Goal: Transaction & Acquisition: Subscribe to service/newsletter

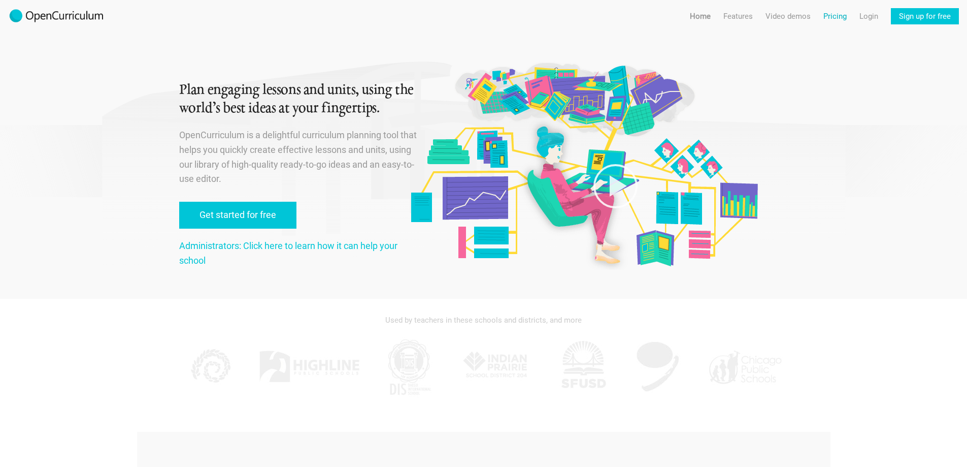
click at [841, 19] on link "Pricing" at bounding box center [835, 16] width 23 height 16
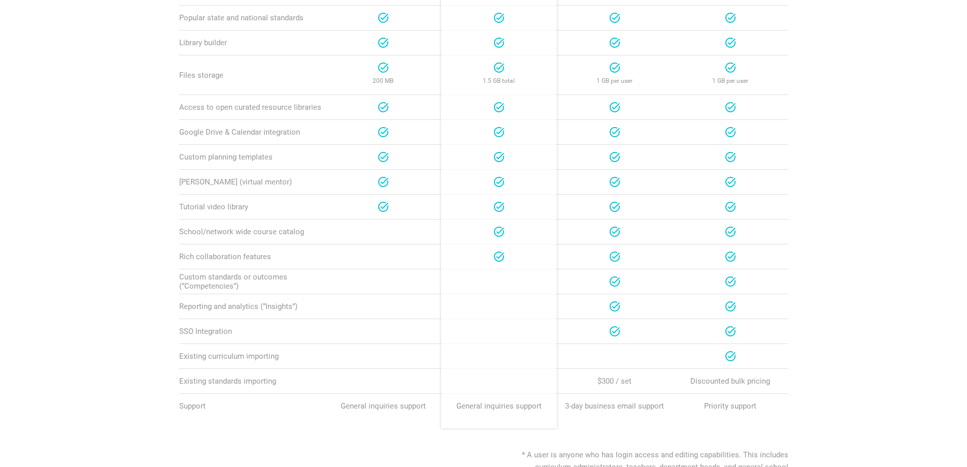
scroll to position [508, 0]
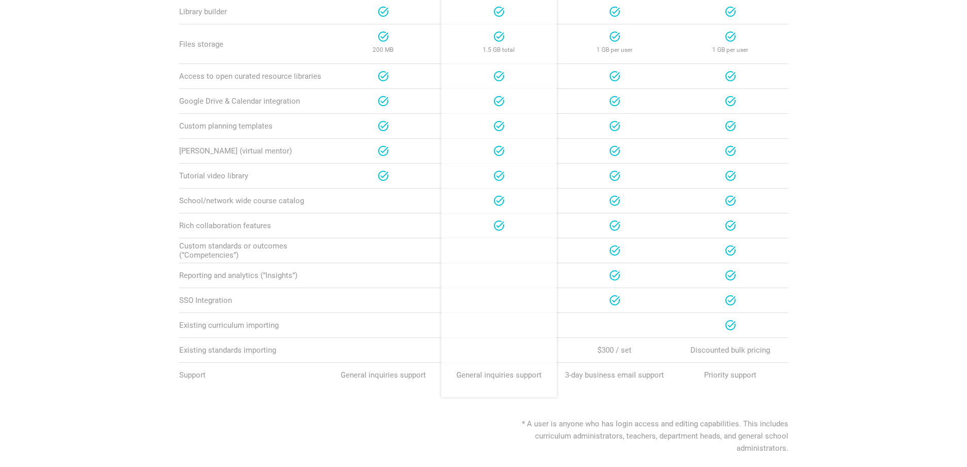
click at [78, 338] on section "Teacher Team School Network Plans Teacher For individual teachers or curriculum…" at bounding box center [483, 72] width 967 height 763
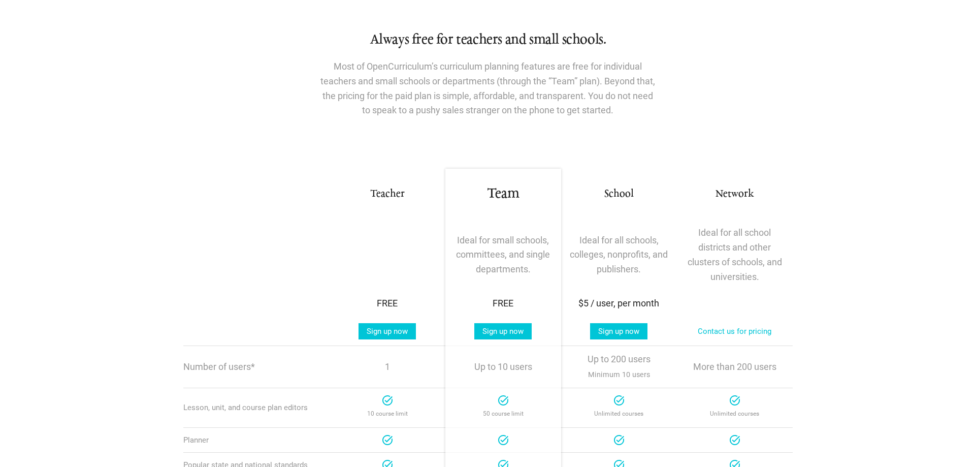
scroll to position [0, 0]
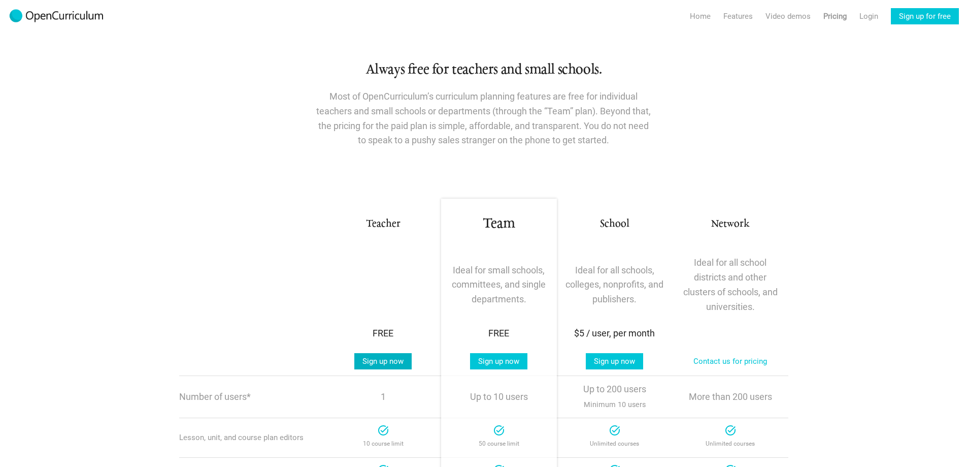
click at [382, 362] on link "Sign up now" at bounding box center [382, 361] width 57 height 16
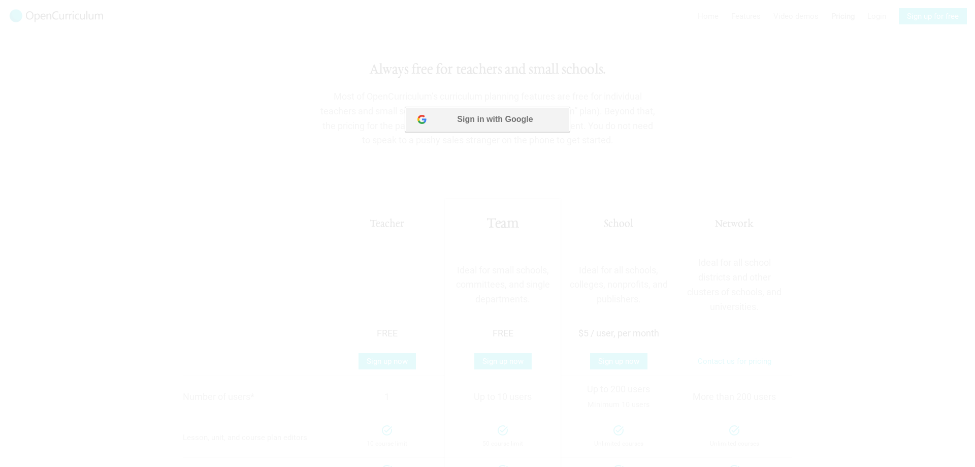
click at [467, 116] on button "Sign in with Google" at bounding box center [487, 119] width 165 height 25
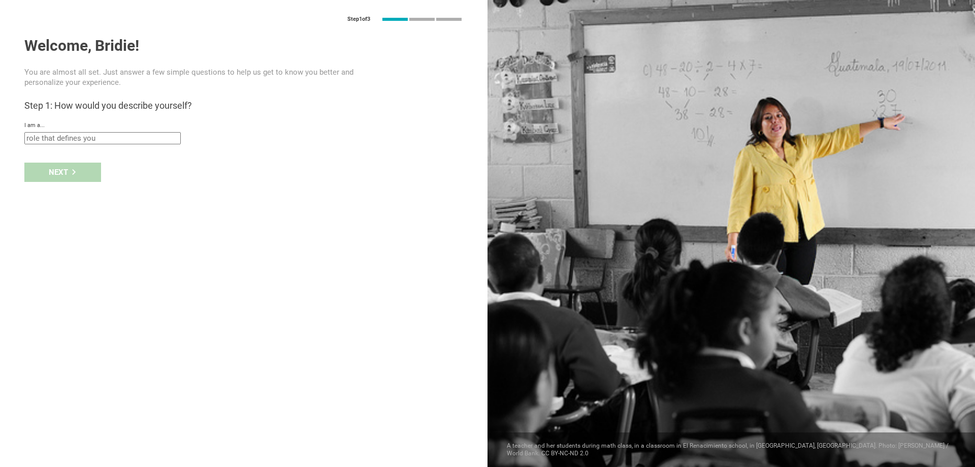
click at [132, 136] on input "text" at bounding box center [102, 138] width 156 height 12
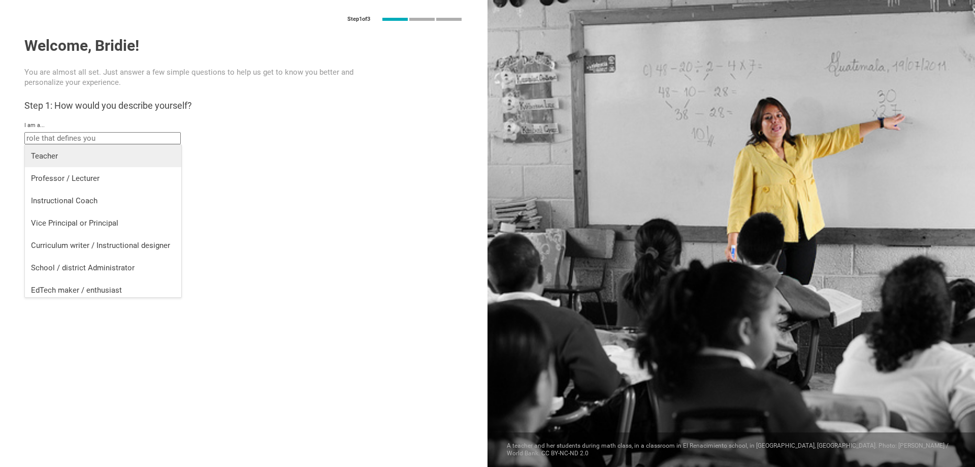
click at [128, 157] on div "Teacher" at bounding box center [103, 156] width 144 height 10
type input "Teacher"
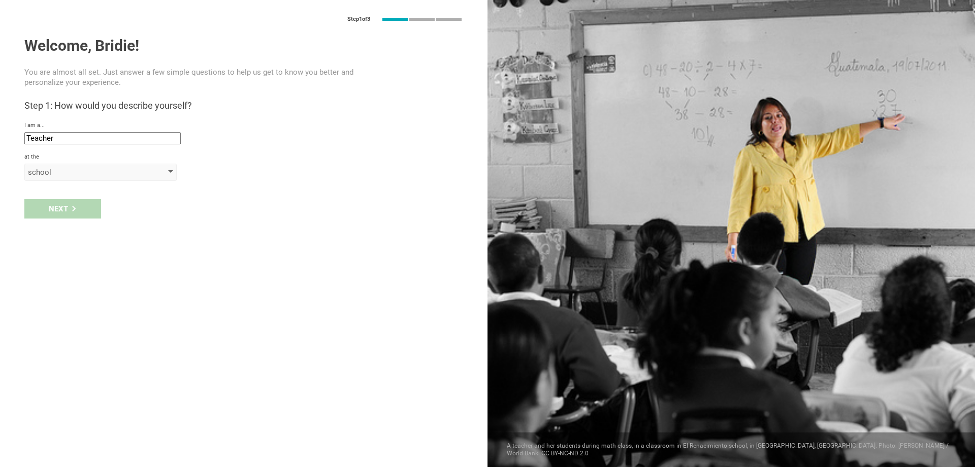
click at [79, 173] on div "school" at bounding box center [86, 172] width 116 height 10
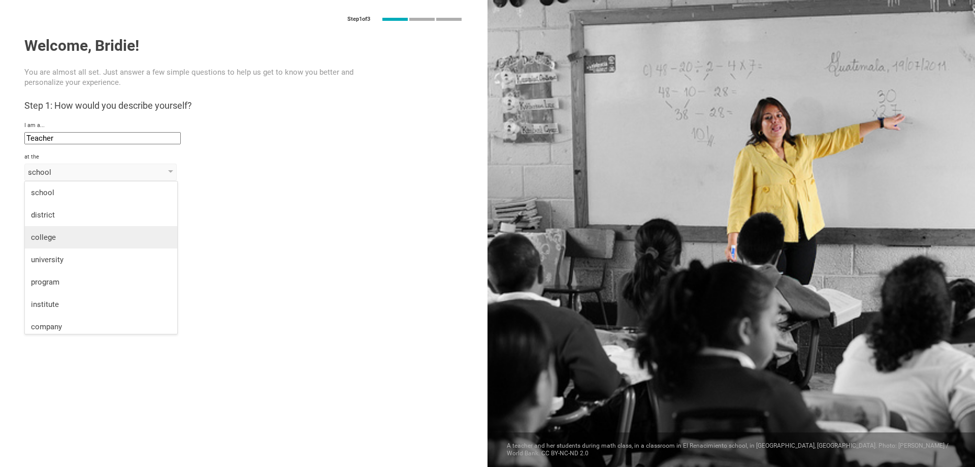
scroll to position [26, 0]
click at [118, 210] on div "college" at bounding box center [101, 211] width 140 height 10
click at [88, 195] on input "text" at bounding box center [102, 196] width 156 height 12
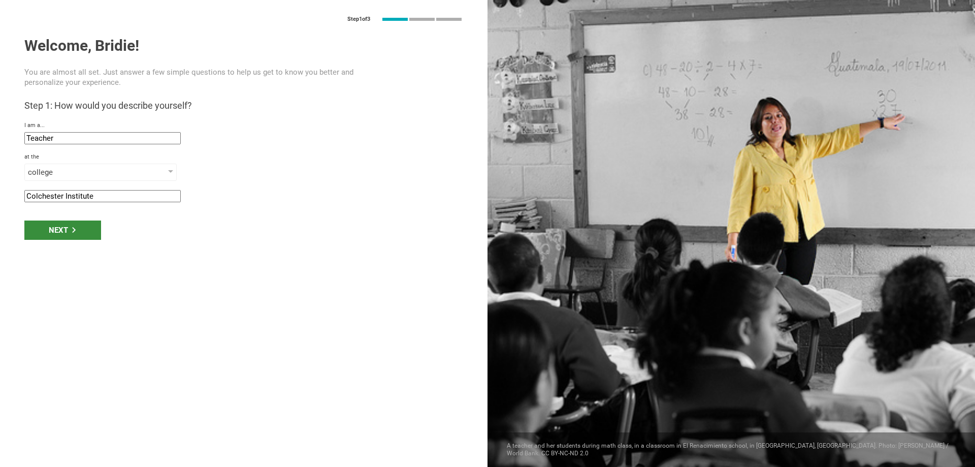
type input "Colchester Institute"
click at [91, 234] on div "Next" at bounding box center [62, 229] width 77 height 19
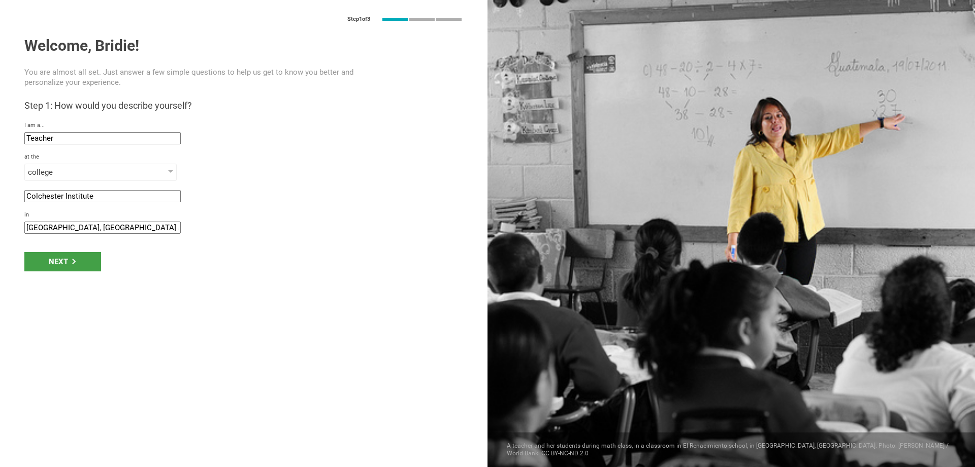
click at [80, 227] on input "[GEOGRAPHIC_DATA], [GEOGRAPHIC_DATA] and Northern" at bounding box center [102, 227] width 156 height 12
drag, startPoint x: 52, startPoint y: 226, endPoint x: 8, endPoint y: 227, distance: 44.2
click at [8, 227] on div "Step 1 of 3 Welcome, Bridie! You are almost all set. Just answer a few simple q…" at bounding box center [243, 233] width 487 height 467
type input "[GEOGRAPHIC_DATA], [GEOGRAPHIC_DATA] of [GEOGRAPHIC_DATA] and Northern"
click at [34, 261] on div "Next" at bounding box center [62, 261] width 77 height 19
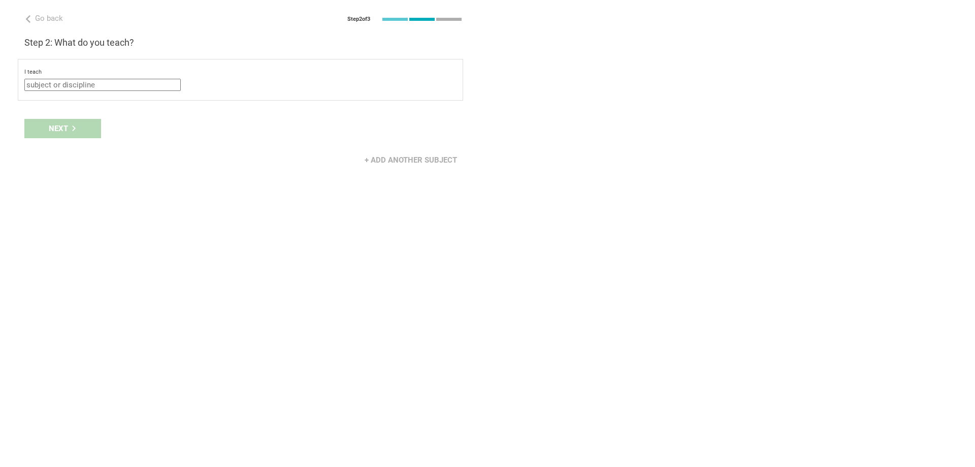
click at [172, 82] on input "text" at bounding box center [102, 85] width 156 height 12
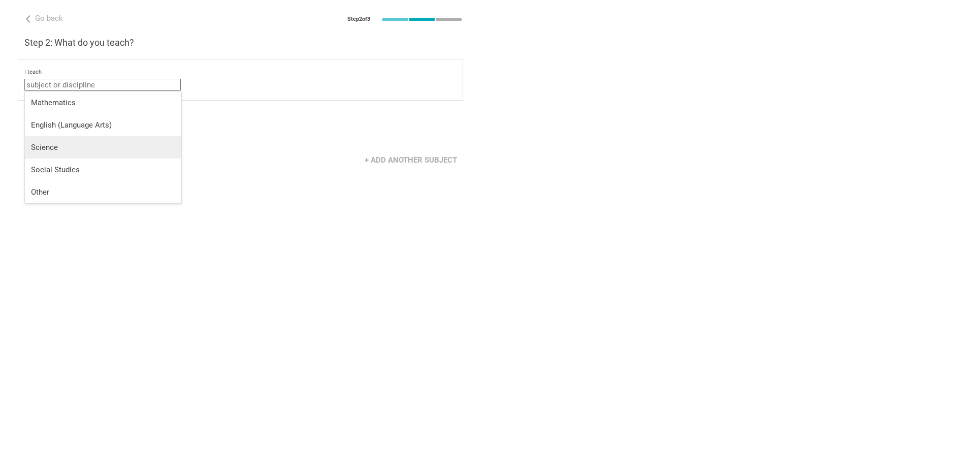
click at [137, 136] on li "Science" at bounding box center [103, 147] width 156 height 22
type input "Science"
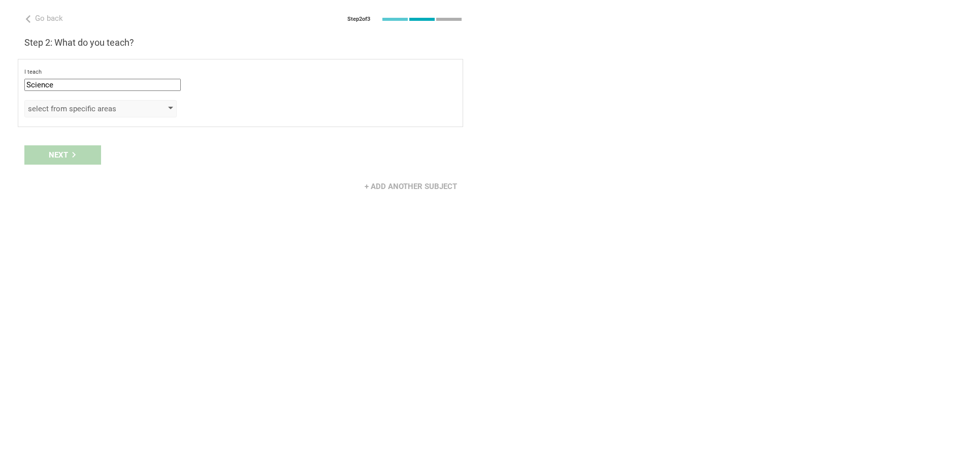
click at [133, 105] on div "select from specific areas" at bounding box center [86, 109] width 116 height 10
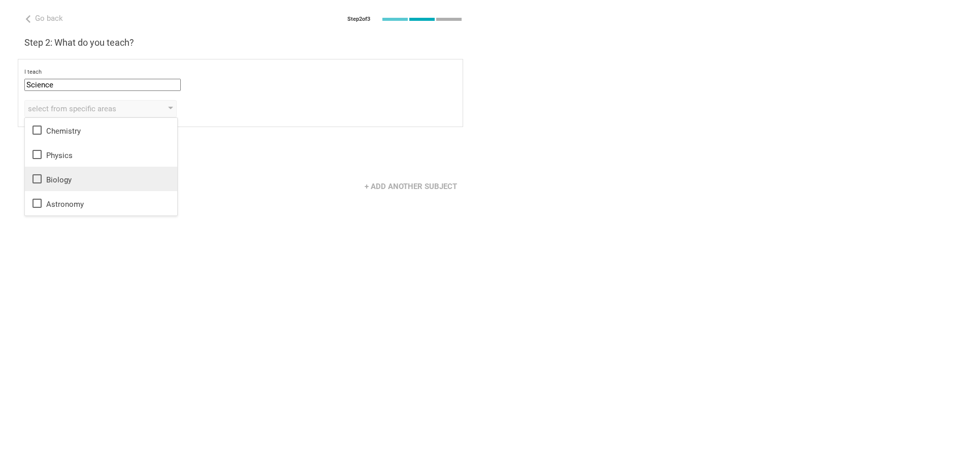
click at [85, 173] on div "Biology" at bounding box center [101, 179] width 140 height 12
click at [243, 170] on div "Next" at bounding box center [243, 154] width 487 height 31
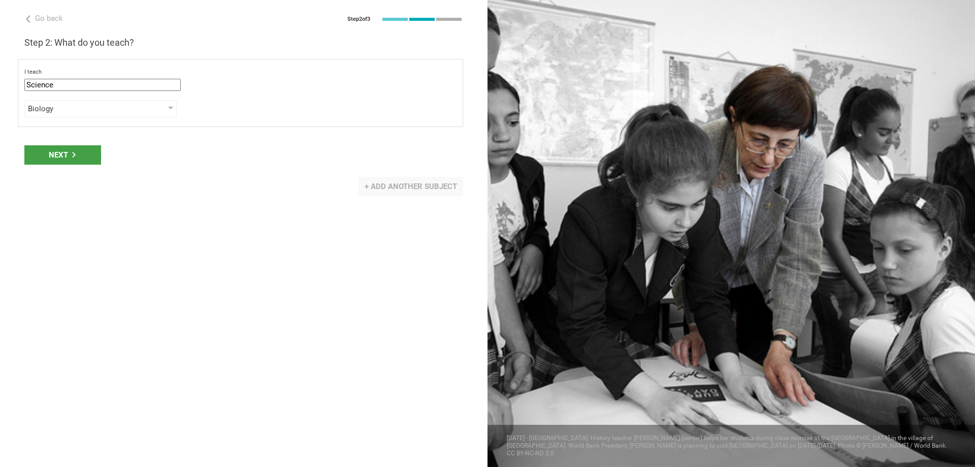
click at [376, 190] on div "+ Add another subject" at bounding box center [410, 186] width 105 height 19
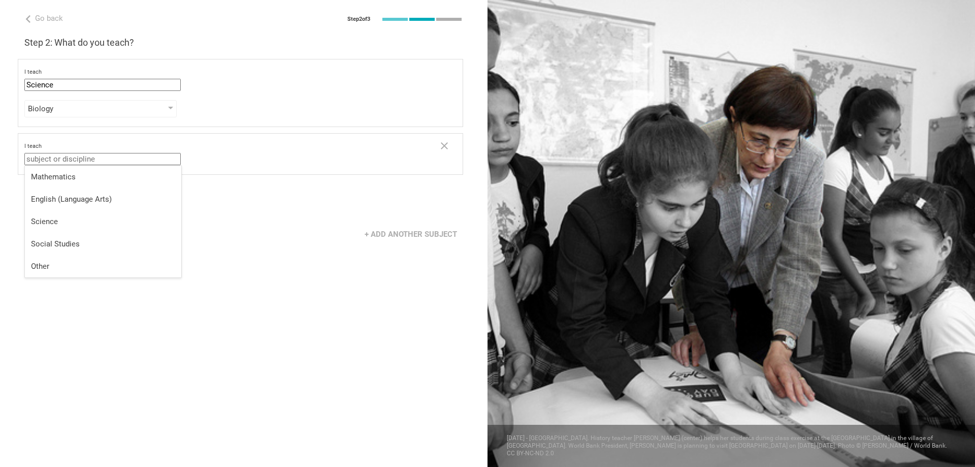
click at [168, 158] on input "text" at bounding box center [102, 159] width 156 height 12
click at [124, 242] on div "Social Studies" at bounding box center [103, 244] width 144 height 10
type input "Social Studies"
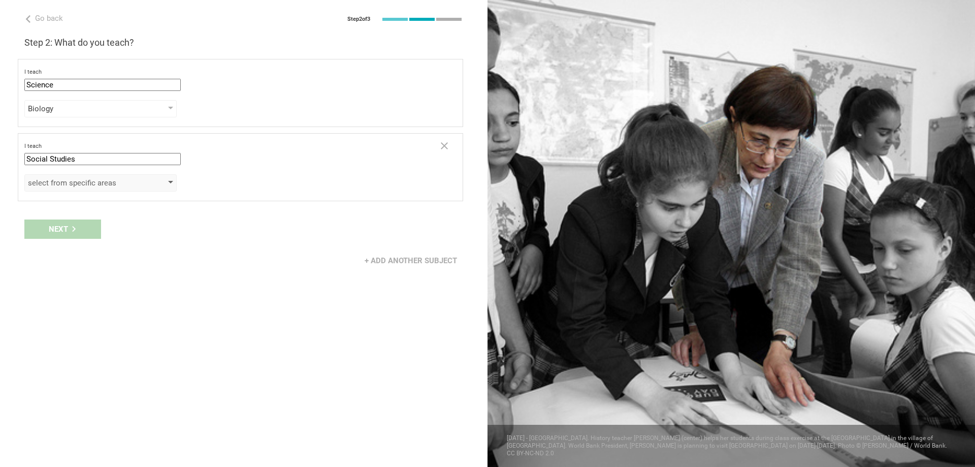
click at [141, 183] on div "select from specific areas" at bounding box center [86, 183] width 116 height 10
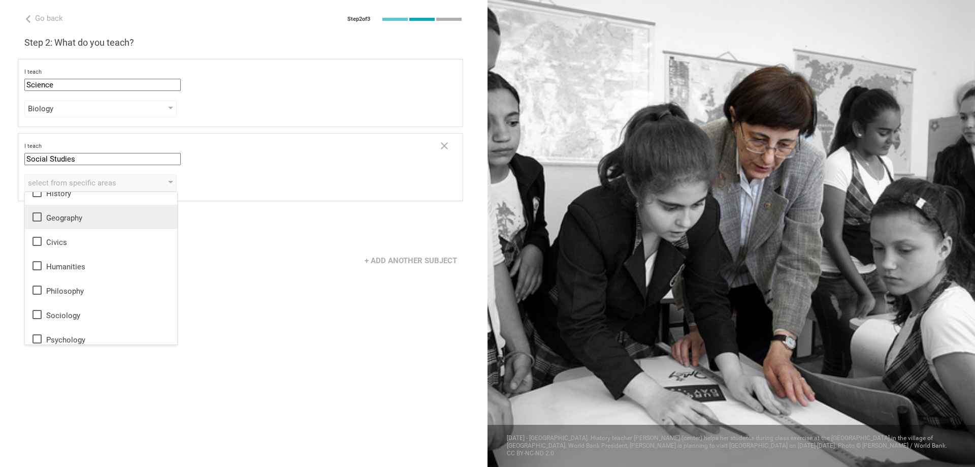
scroll to position [18, 0]
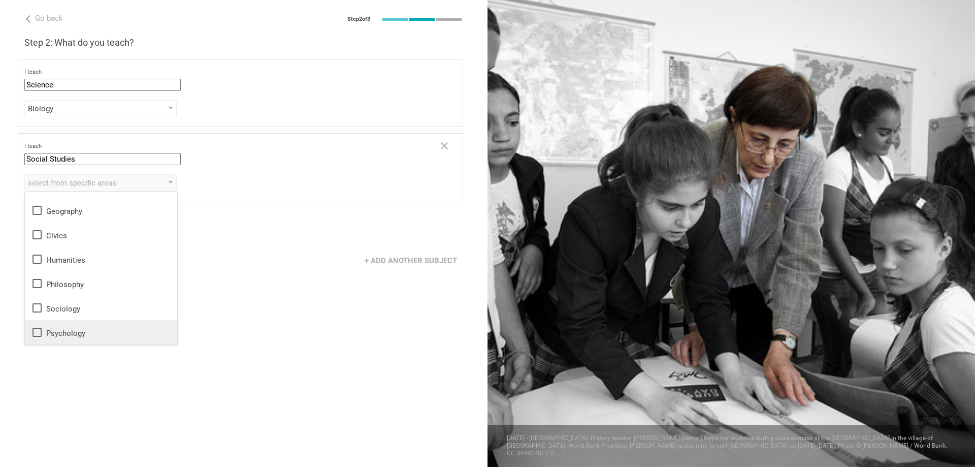
click at [115, 332] on div "Psychology" at bounding box center [101, 332] width 140 height 12
click at [307, 265] on div "+ Add another subject" at bounding box center [243, 260] width 487 height 31
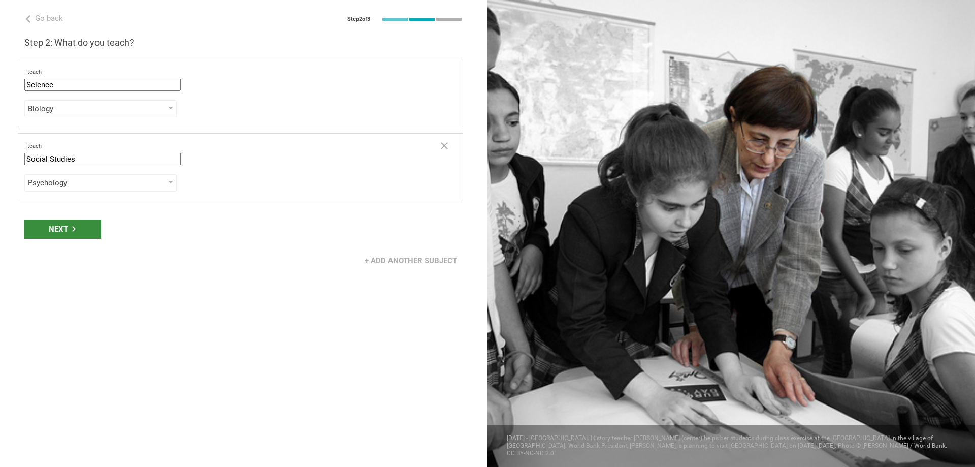
click at [60, 226] on div "Next" at bounding box center [62, 228] width 77 height 19
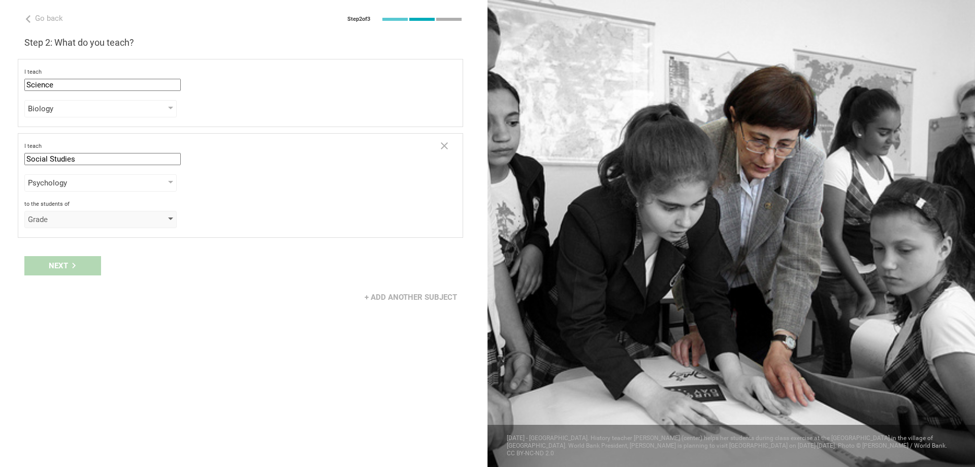
click at [170, 219] on div at bounding box center [170, 219] width 5 height 4
click at [156, 292] on li "Year" at bounding box center [101, 284] width 152 height 22
click at [142, 219] on div "Year" at bounding box center [86, 219] width 116 height 10
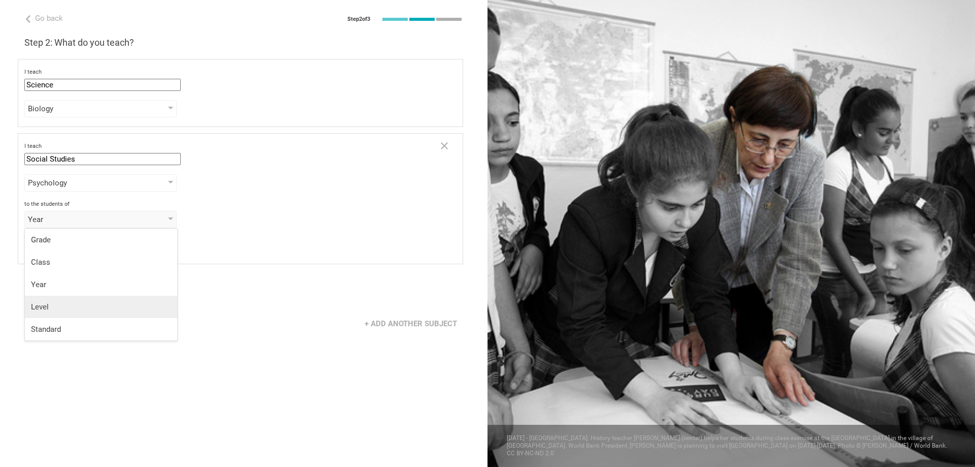
click at [133, 312] on li "Level" at bounding box center [101, 307] width 152 height 22
click at [154, 245] on div "select from grades" at bounding box center [100, 245] width 152 height 17
click at [149, 220] on div "Level" at bounding box center [100, 219] width 152 height 17
click at [142, 234] on li "Grade" at bounding box center [101, 240] width 152 height 22
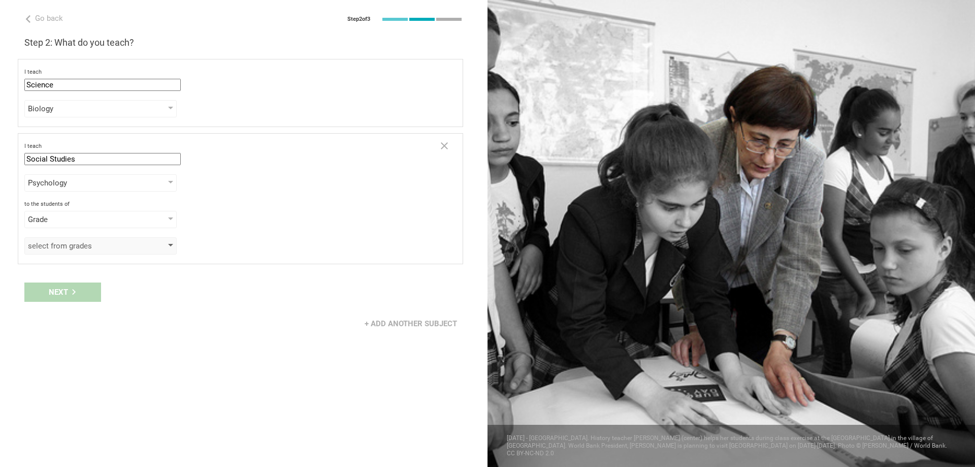
click at [127, 251] on div "select from grades" at bounding box center [100, 245] width 152 height 17
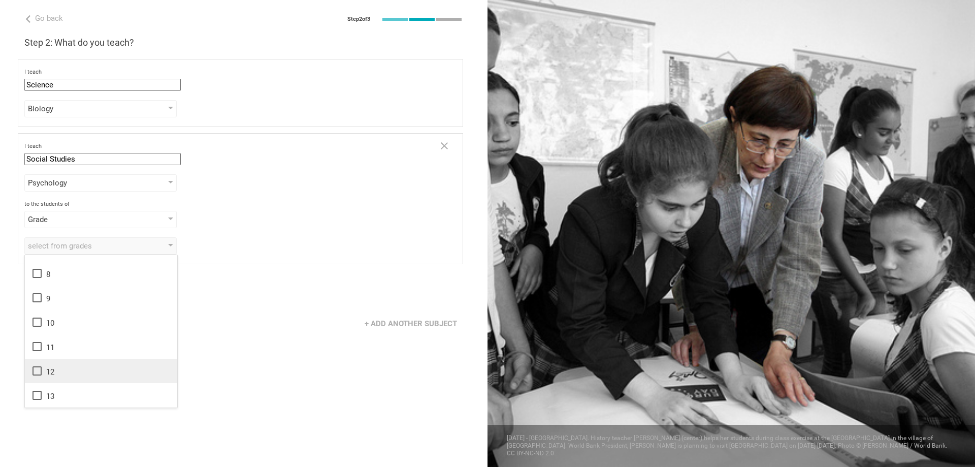
click at [76, 373] on div "12" at bounding box center [101, 371] width 140 height 12
click at [226, 357] on div "Go back Step 2 of 3 Welcome, Bridie! You are almost all set. Just answer a few …" at bounding box center [243, 233] width 487 height 467
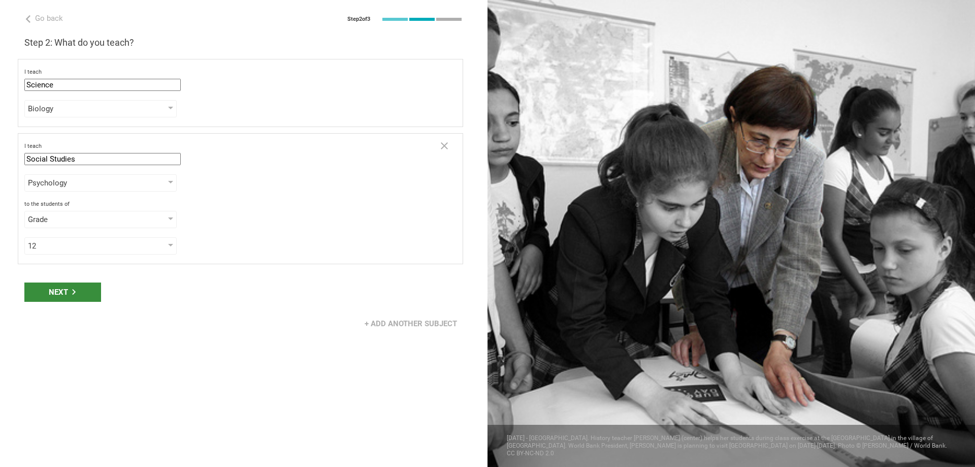
click at [60, 287] on div "Next" at bounding box center [62, 291] width 77 height 19
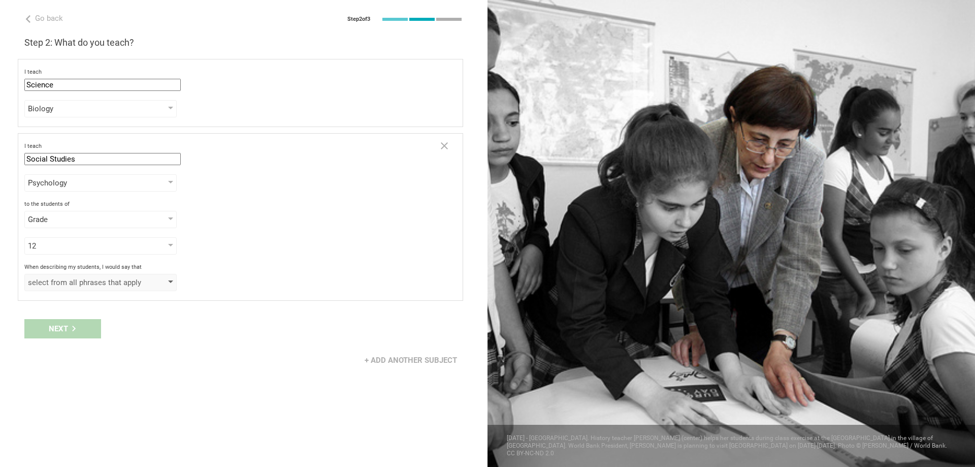
click at [150, 282] on div "select from all phrases that apply" at bounding box center [100, 282] width 152 height 17
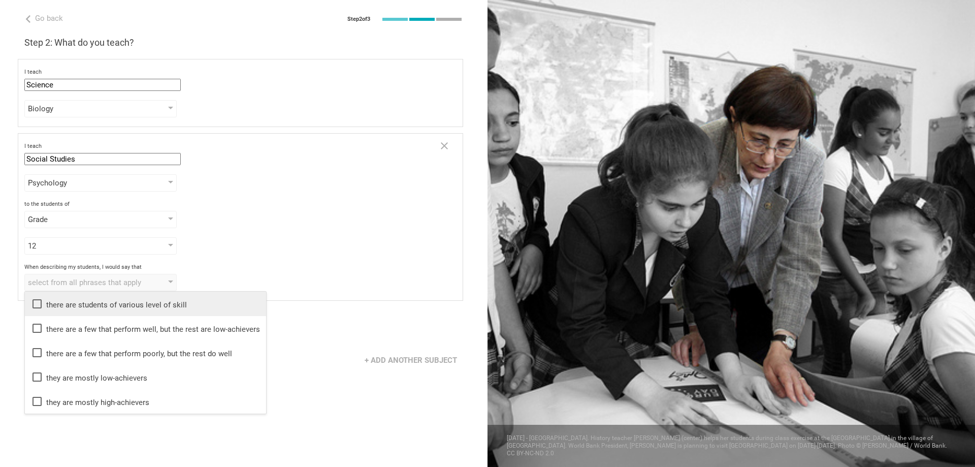
click at [152, 305] on div "there are students of various level of skill" at bounding box center [145, 304] width 229 height 12
click at [302, 342] on div "Next" at bounding box center [243, 328] width 487 height 31
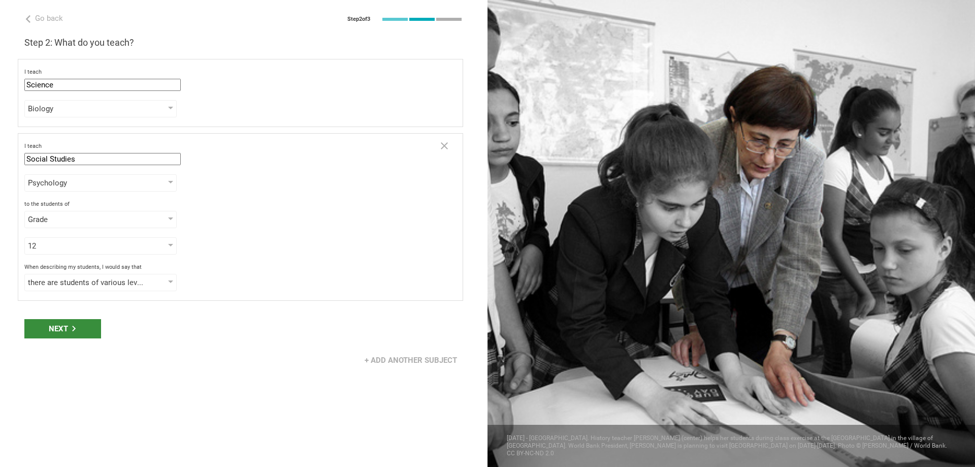
click at [49, 330] on div "Next" at bounding box center [62, 328] width 77 height 19
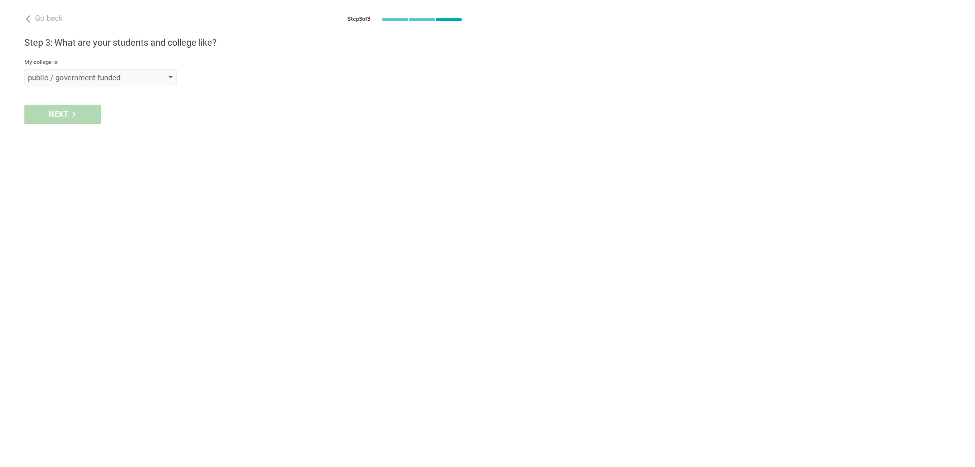
click at [171, 72] on div "public / government-funded" at bounding box center [100, 77] width 152 height 17
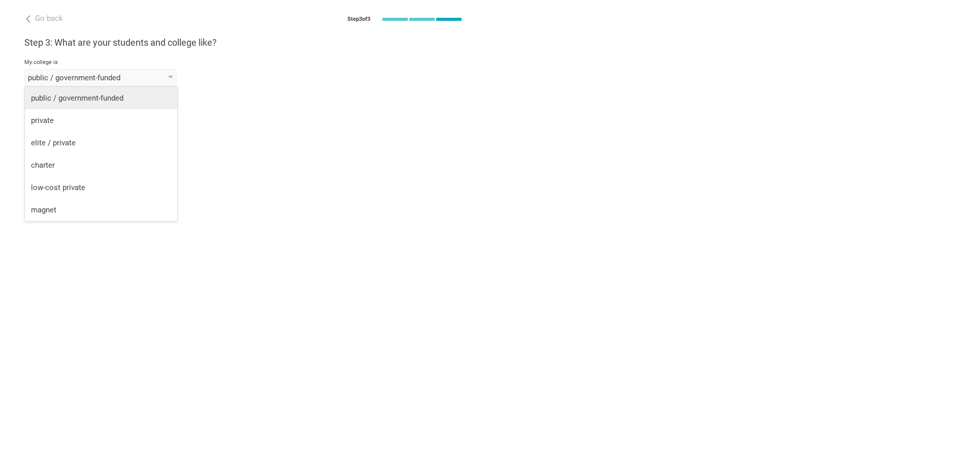
click at [135, 98] on div "public / government-funded" at bounding box center [101, 98] width 140 height 10
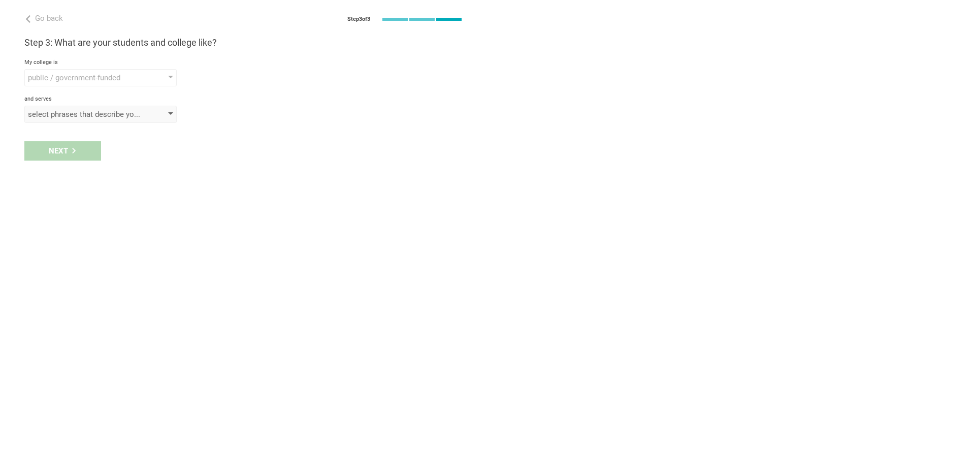
click at [75, 110] on div "select phrases that describe your student population" at bounding box center [86, 114] width 116 height 10
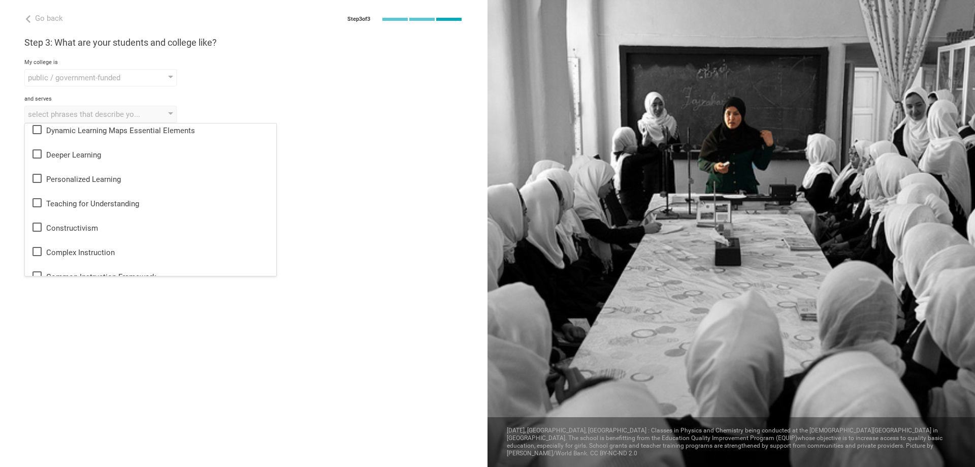
scroll to position [0, 0]
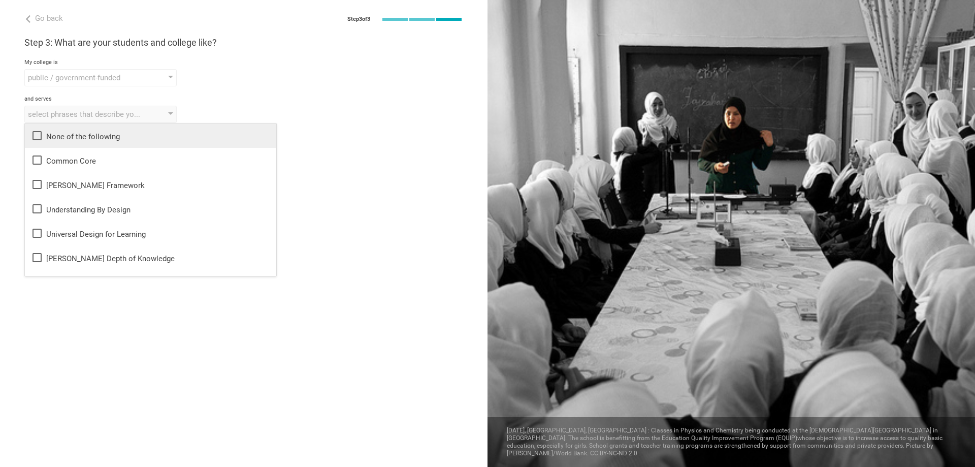
click at [103, 141] on div "None of the following" at bounding box center [150, 135] width 239 height 12
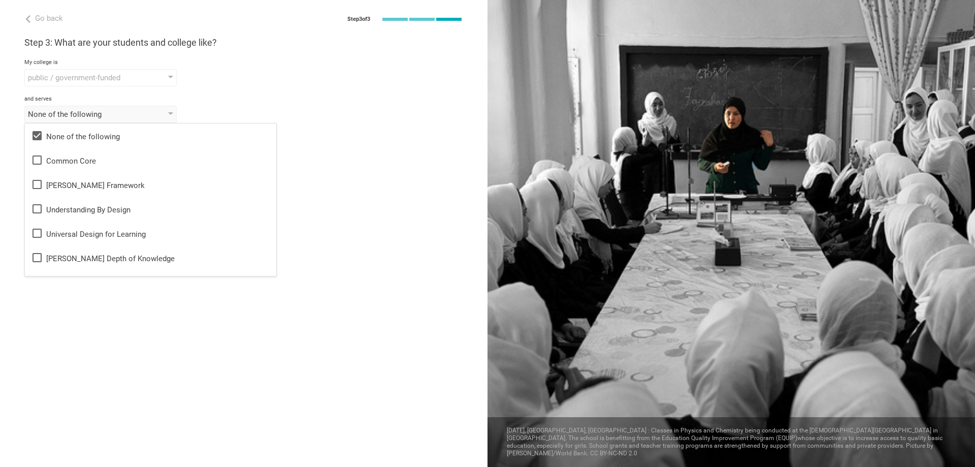
click at [331, 174] on div "Go back Step 3 of 3 Welcome, Bridie! You are almost all set. Just answer a few …" at bounding box center [243, 233] width 487 height 467
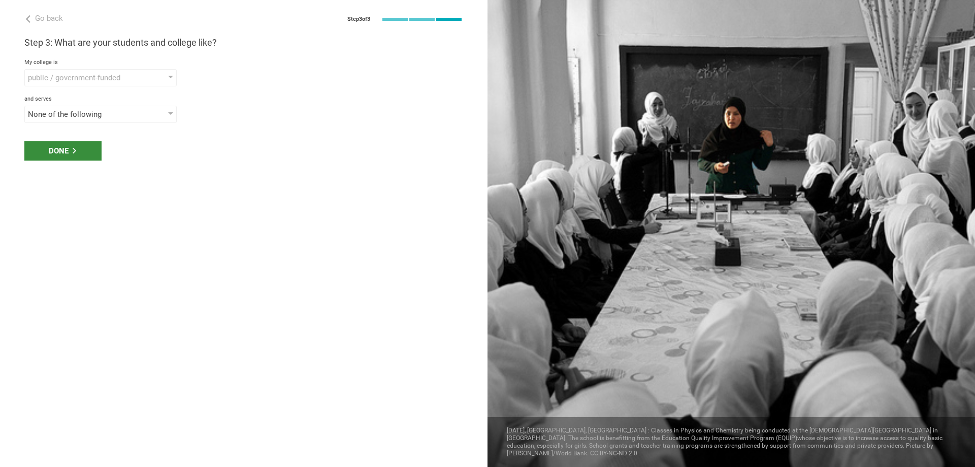
click at [71, 153] on div "Done" at bounding box center [62, 150] width 77 height 19
